Goal: Register for event/course

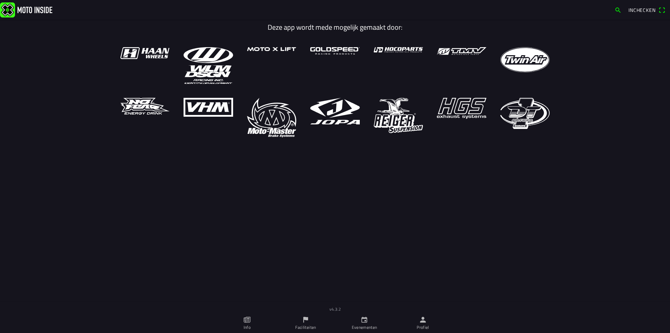
click at [307, 322] on icon "flag" at bounding box center [306, 319] width 8 height 8
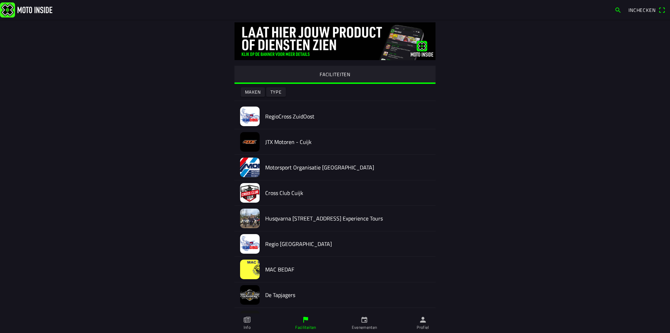
click at [298, 119] on h2 "RegioCross ZuidOost" at bounding box center [347, 116] width 165 height 7
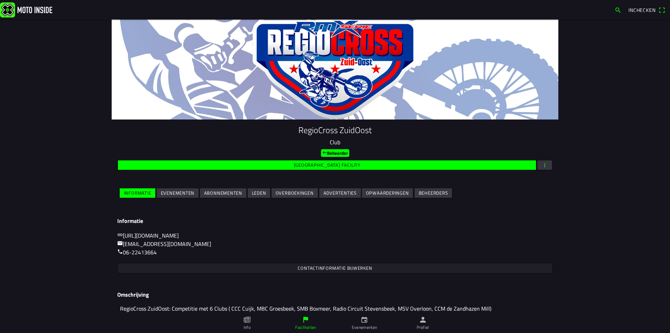
click at [0, 0] on slot "Evenementen" at bounding box center [0, 0] width 0 height 0
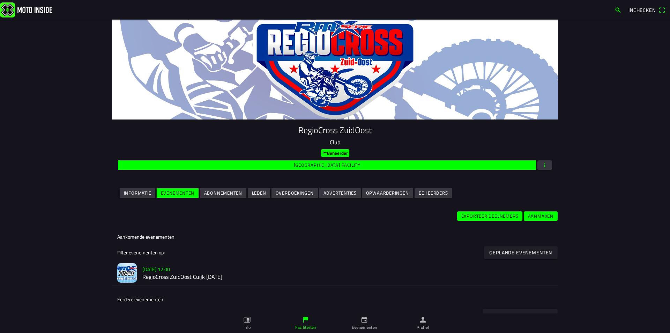
click at [175, 277] on h2 "RegioCross ZuidOost Cuijk [DATE]" at bounding box center [347, 277] width 410 height 7
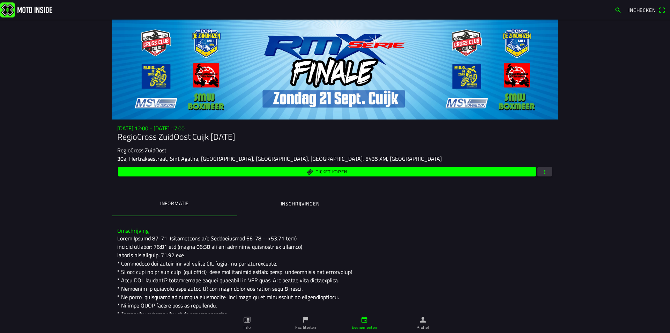
click at [305, 205] on ion-label "Inschrijvingen" at bounding box center [300, 204] width 39 height 8
